Goal: Task Accomplishment & Management: Use online tool/utility

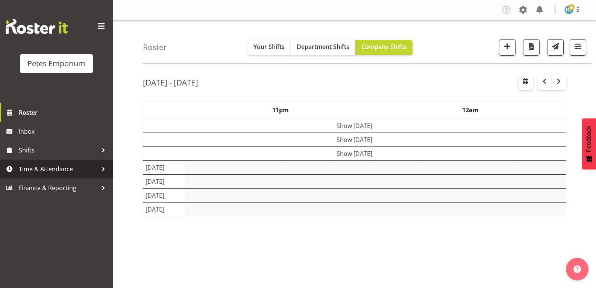
click at [59, 164] on span "Time & Attendance" at bounding box center [58, 168] width 79 height 11
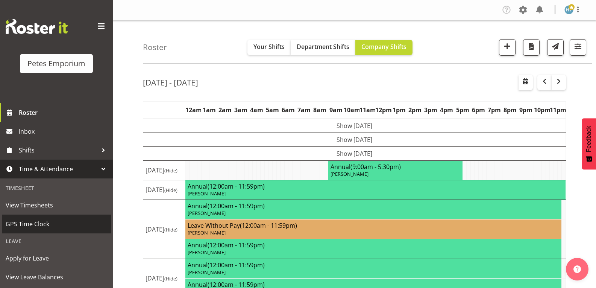
click at [43, 220] on span "GPS Time Clock" at bounding box center [57, 223] width 102 height 11
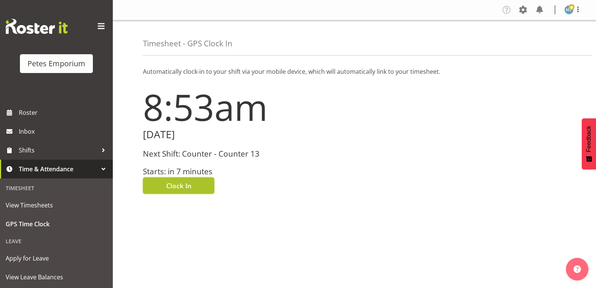
click at [190, 188] on span "Clock In" at bounding box center [178, 186] width 25 height 10
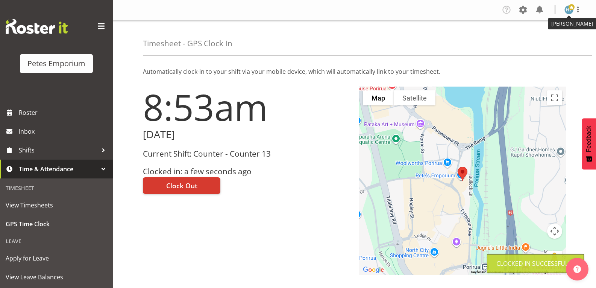
click at [569, 11] on img at bounding box center [569, 9] width 9 height 9
click at [542, 38] on link "Log Out" at bounding box center [546, 40] width 72 height 14
